Goal: Task Accomplishment & Management: Use online tool/utility

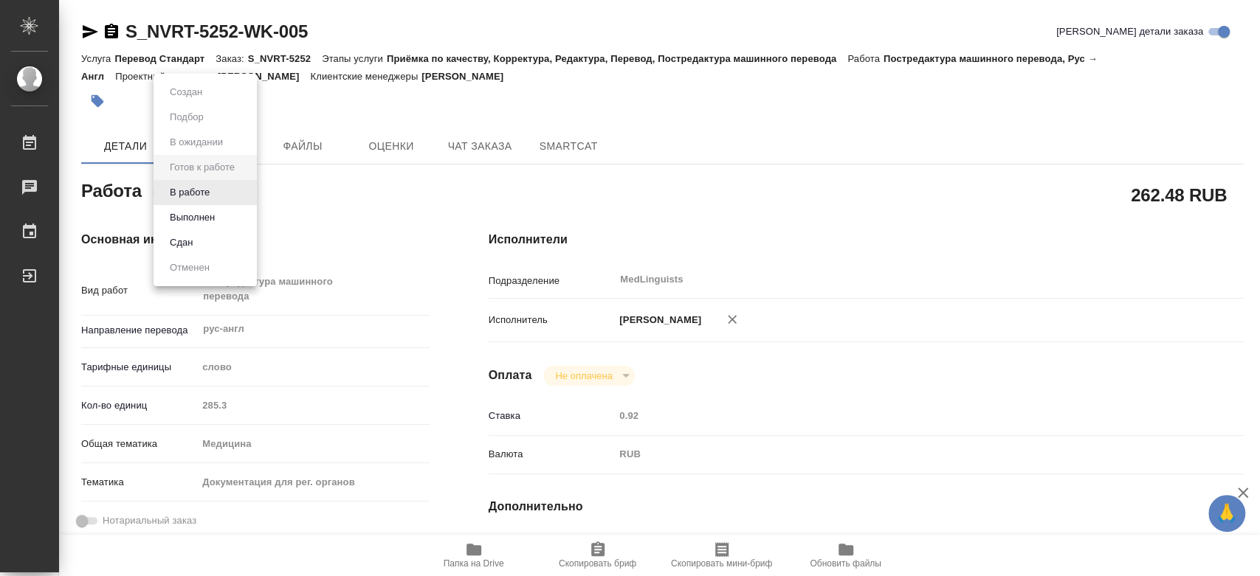
click at [236, 187] on body "🙏 .cls-1 fill:#fff; [PERSON_NAME] [PERSON_NAME] Чаты График Выйти S_NVRT-5252-W…" at bounding box center [630, 288] width 1260 height 576
click at [209, 193] on button "В работе" at bounding box center [189, 193] width 49 height 16
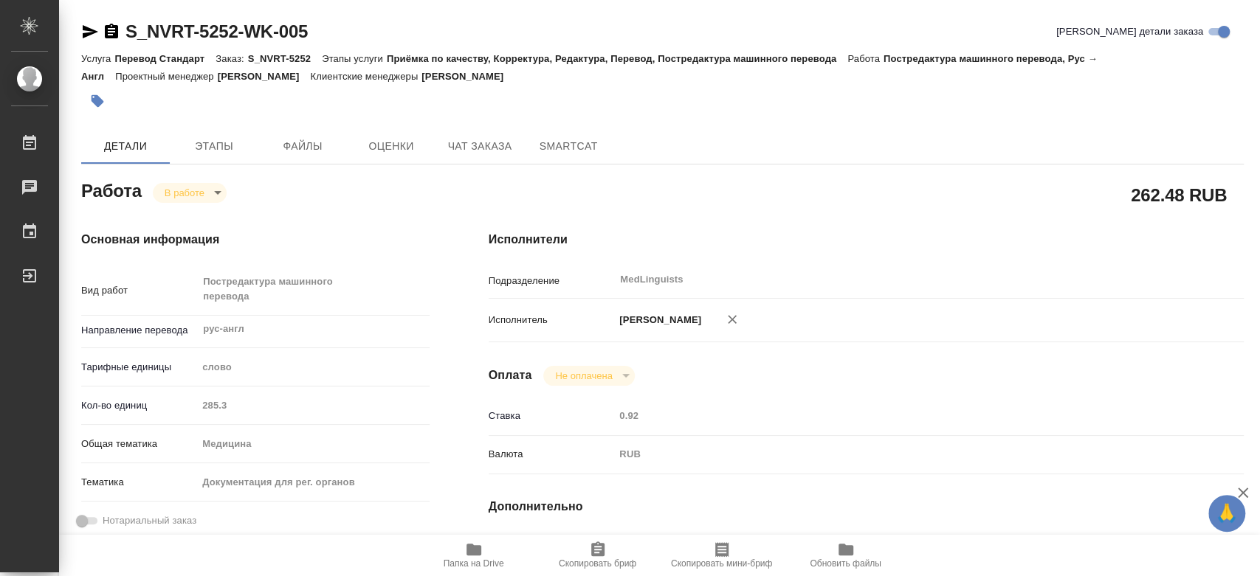
type textarea "x"
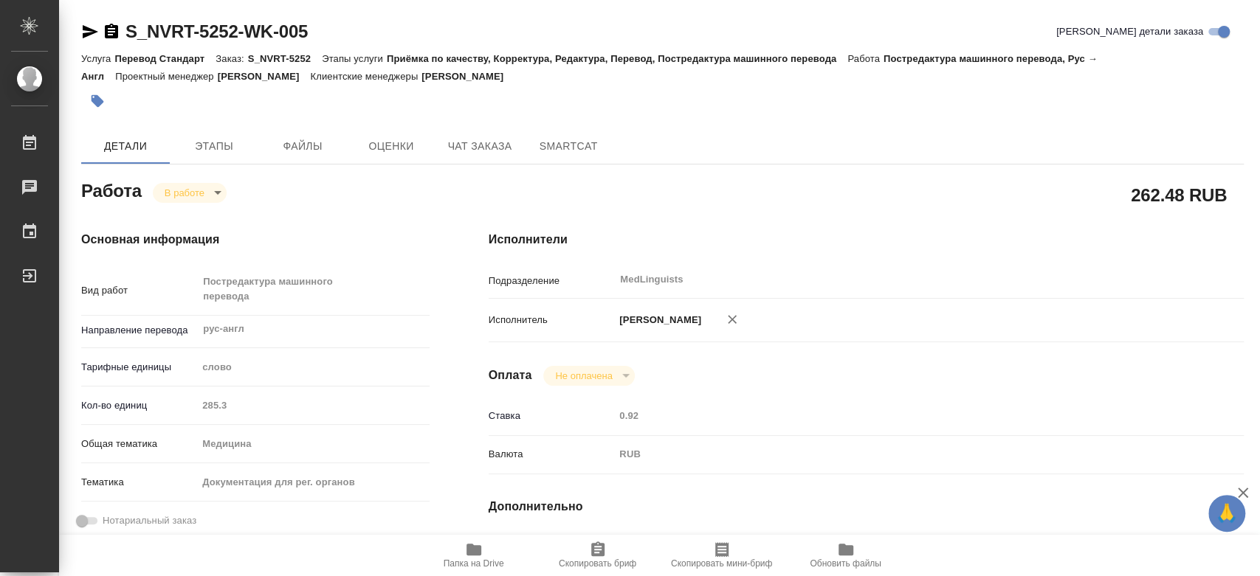
type textarea "x"
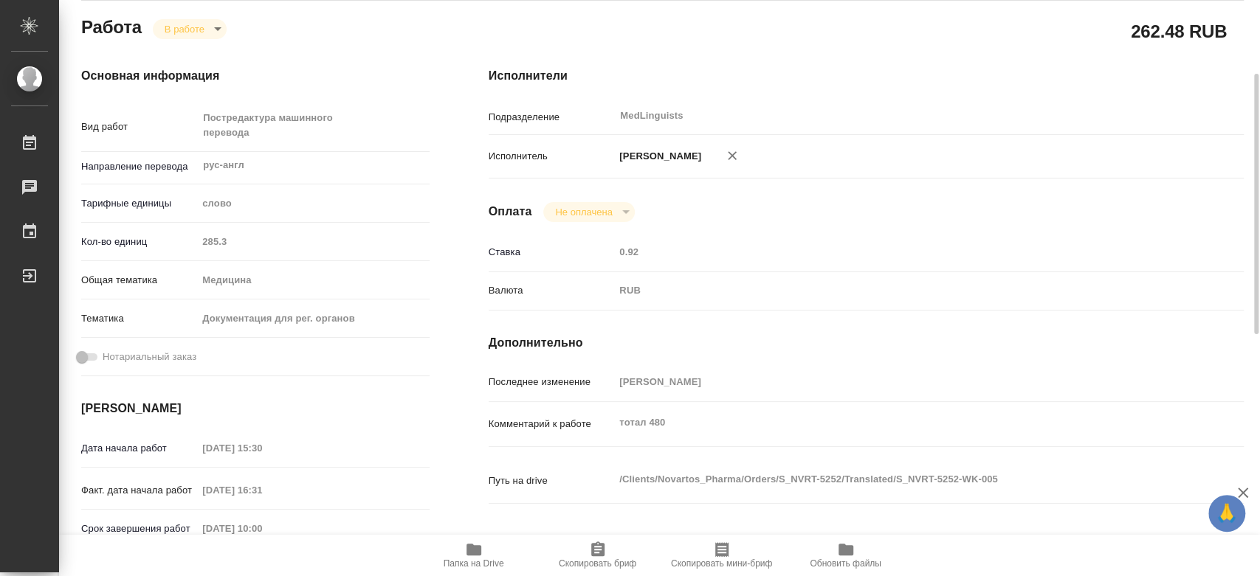
type textarea "x"
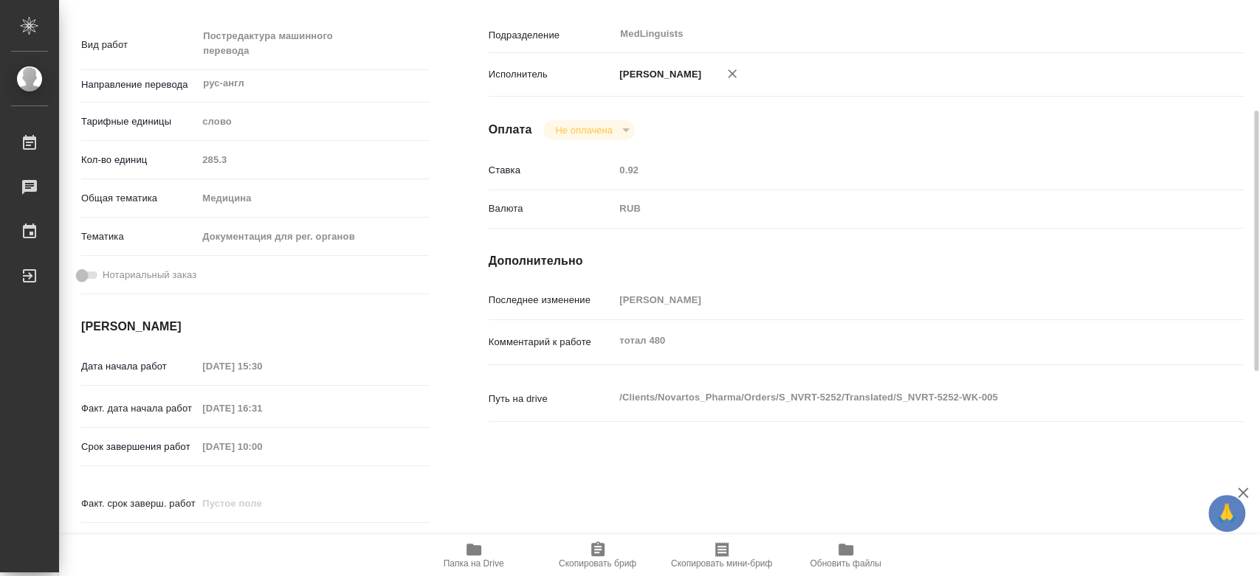
scroll to position [82, 0]
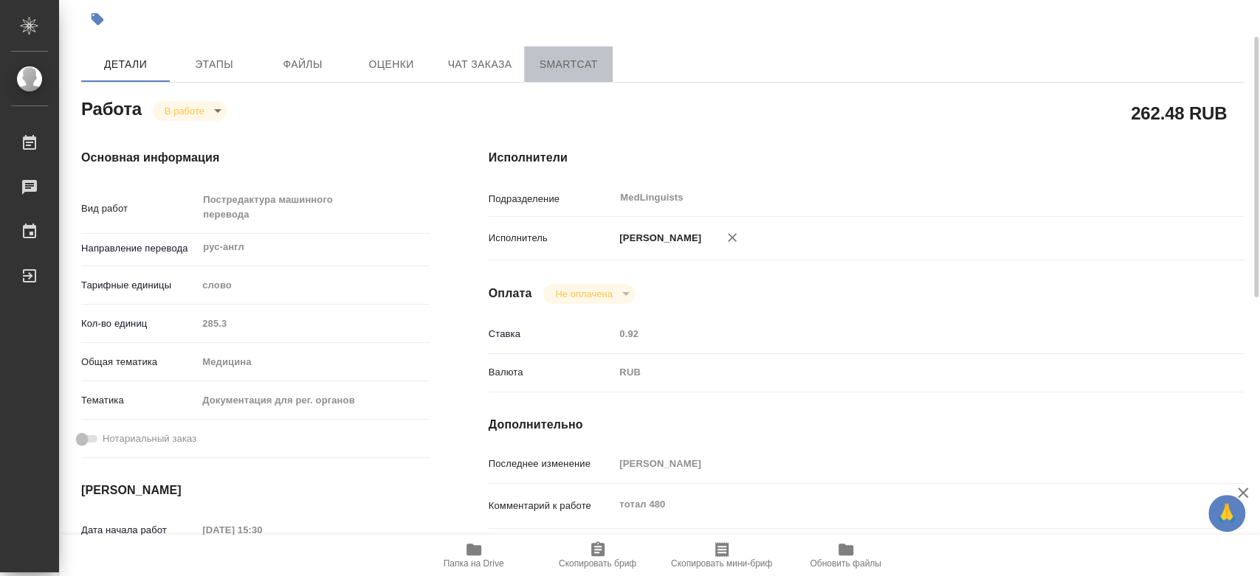
click at [570, 52] on button "SmartCat" at bounding box center [568, 63] width 89 height 35
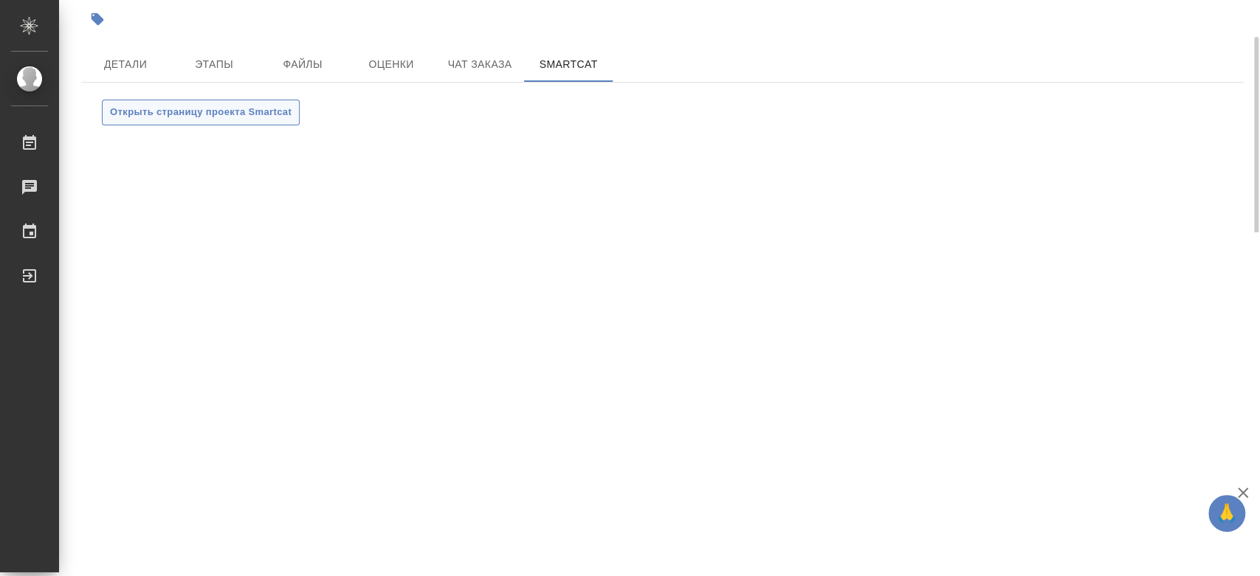
click at [143, 114] on span "Открыть страницу проекта Smartcat" at bounding box center [201, 112] width 182 height 17
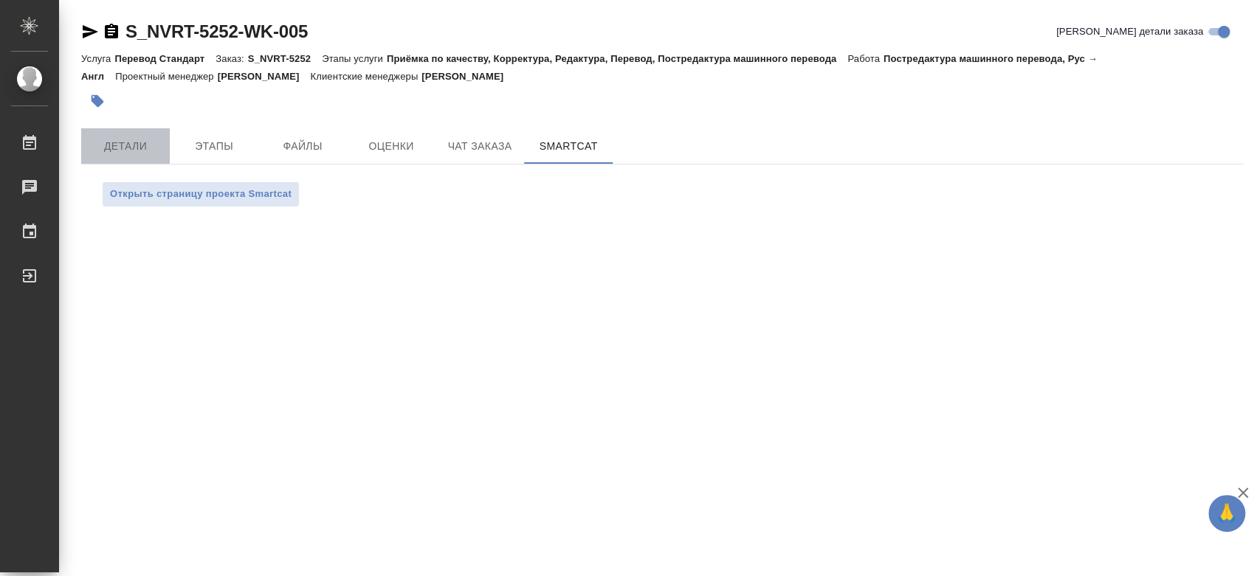
click at [136, 145] on span "Детали" at bounding box center [125, 146] width 71 height 18
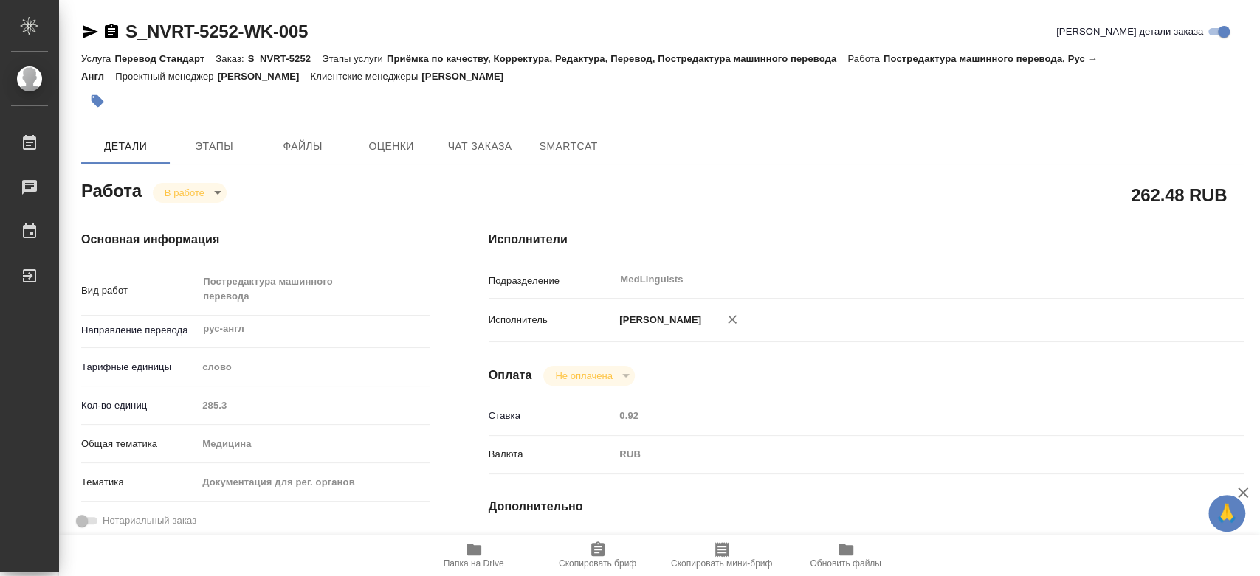
type textarea "x"
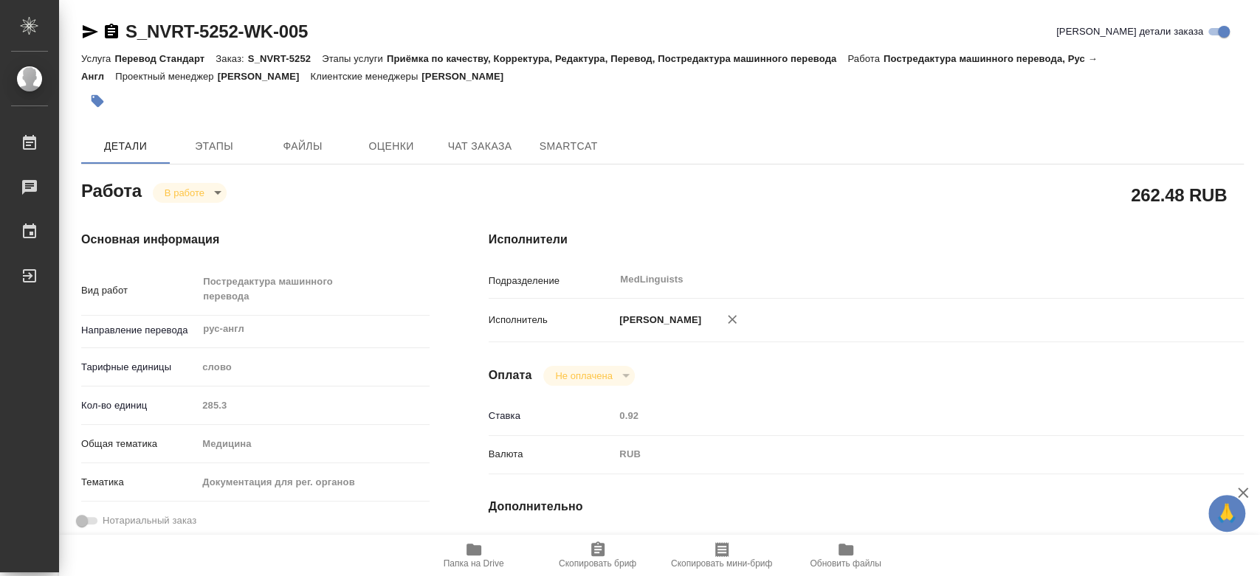
type textarea "x"
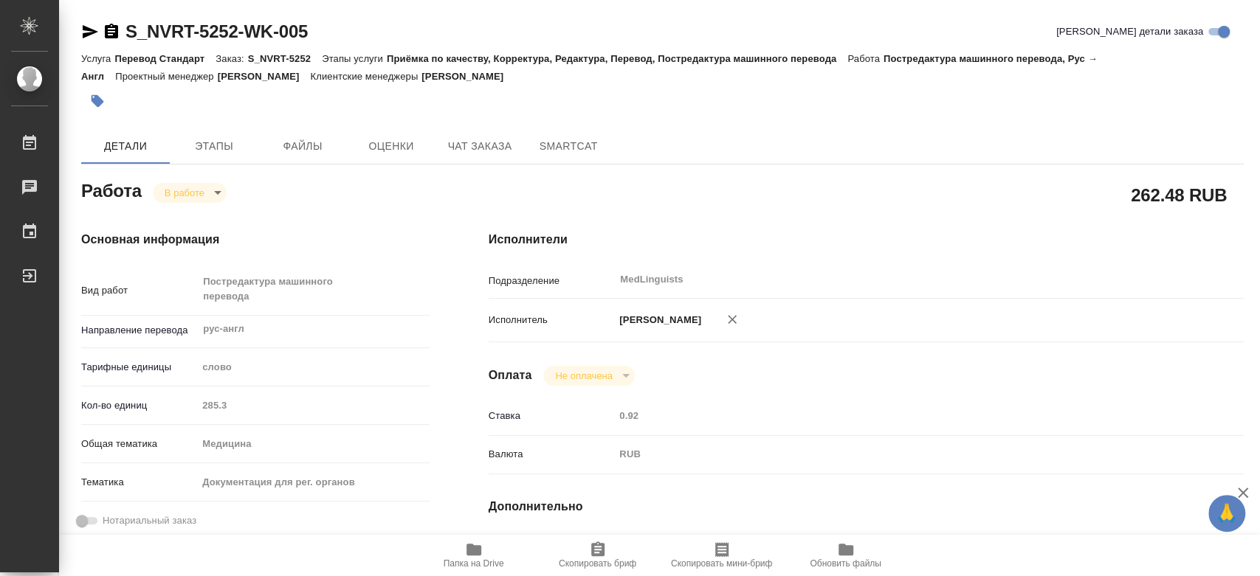
click at [480, 553] on icon "button" at bounding box center [474, 550] width 18 height 18
type textarea "x"
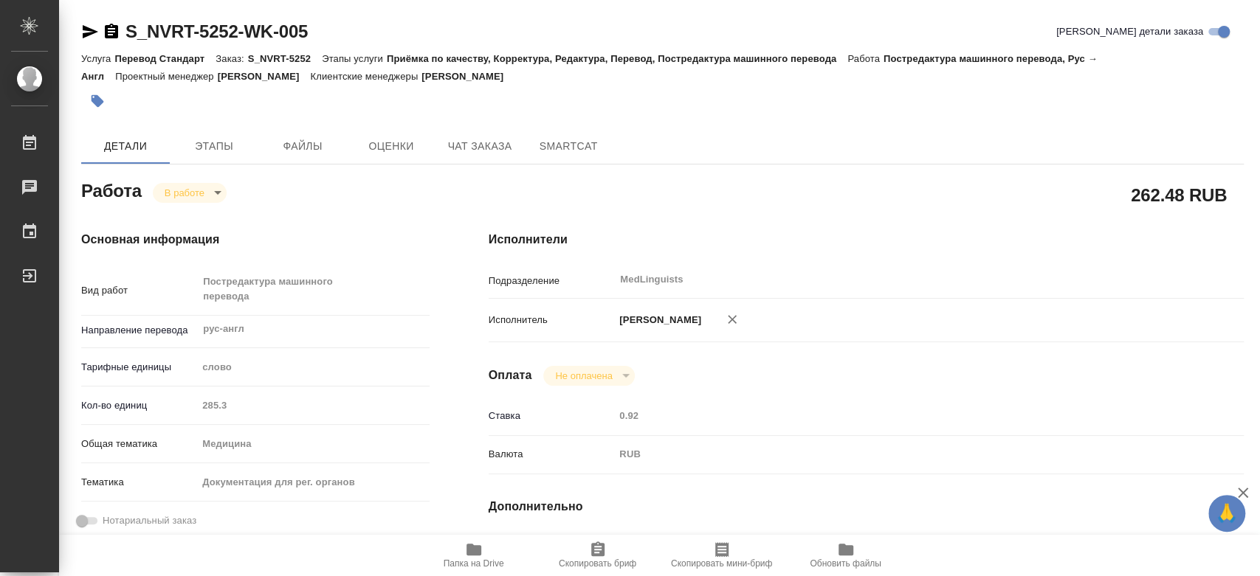
type textarea "x"
